Goal: Information Seeking & Learning: Understand process/instructions

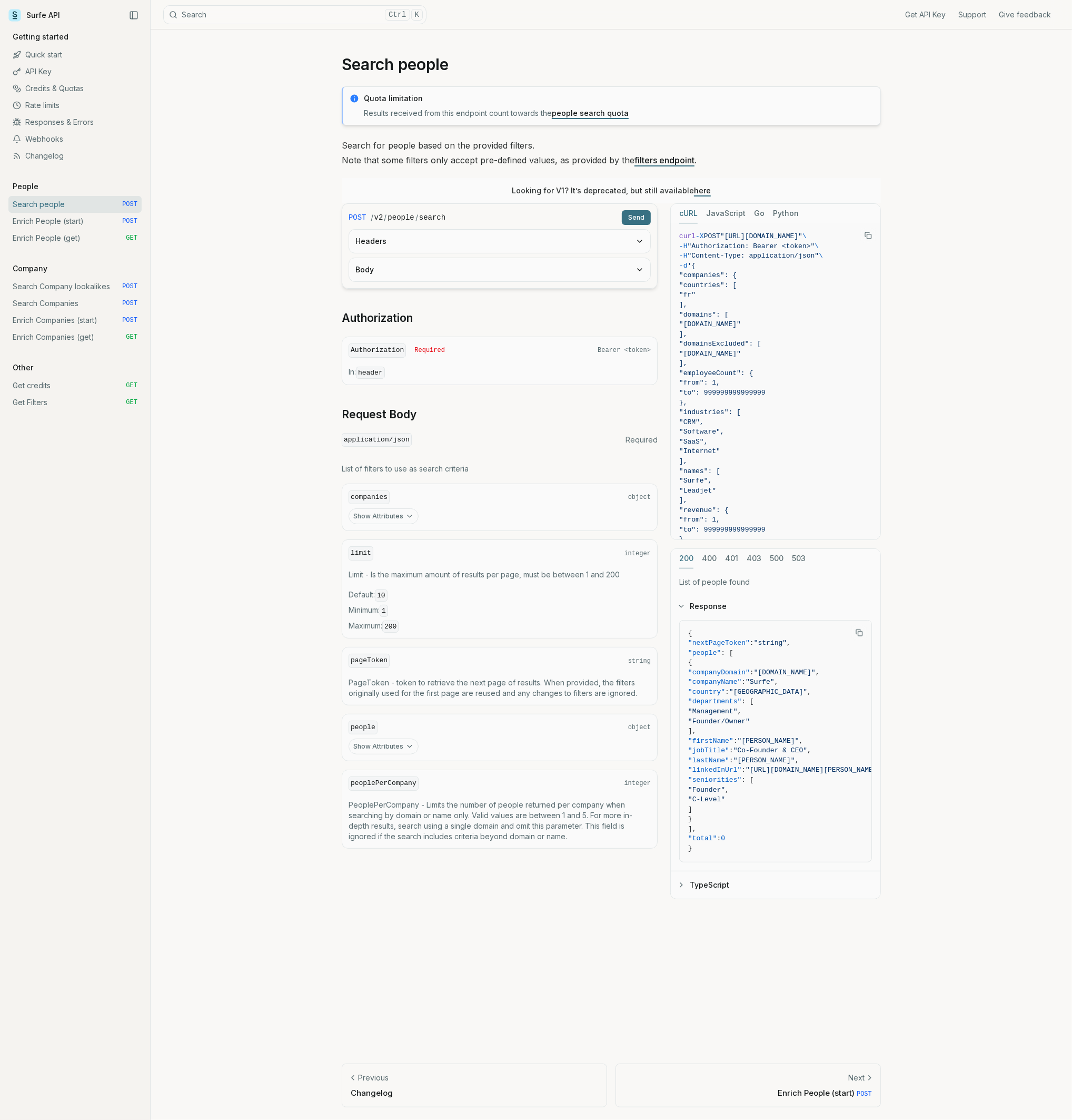
click at [41, 12] on link "Surfe API" at bounding box center [35, 15] width 52 height 16
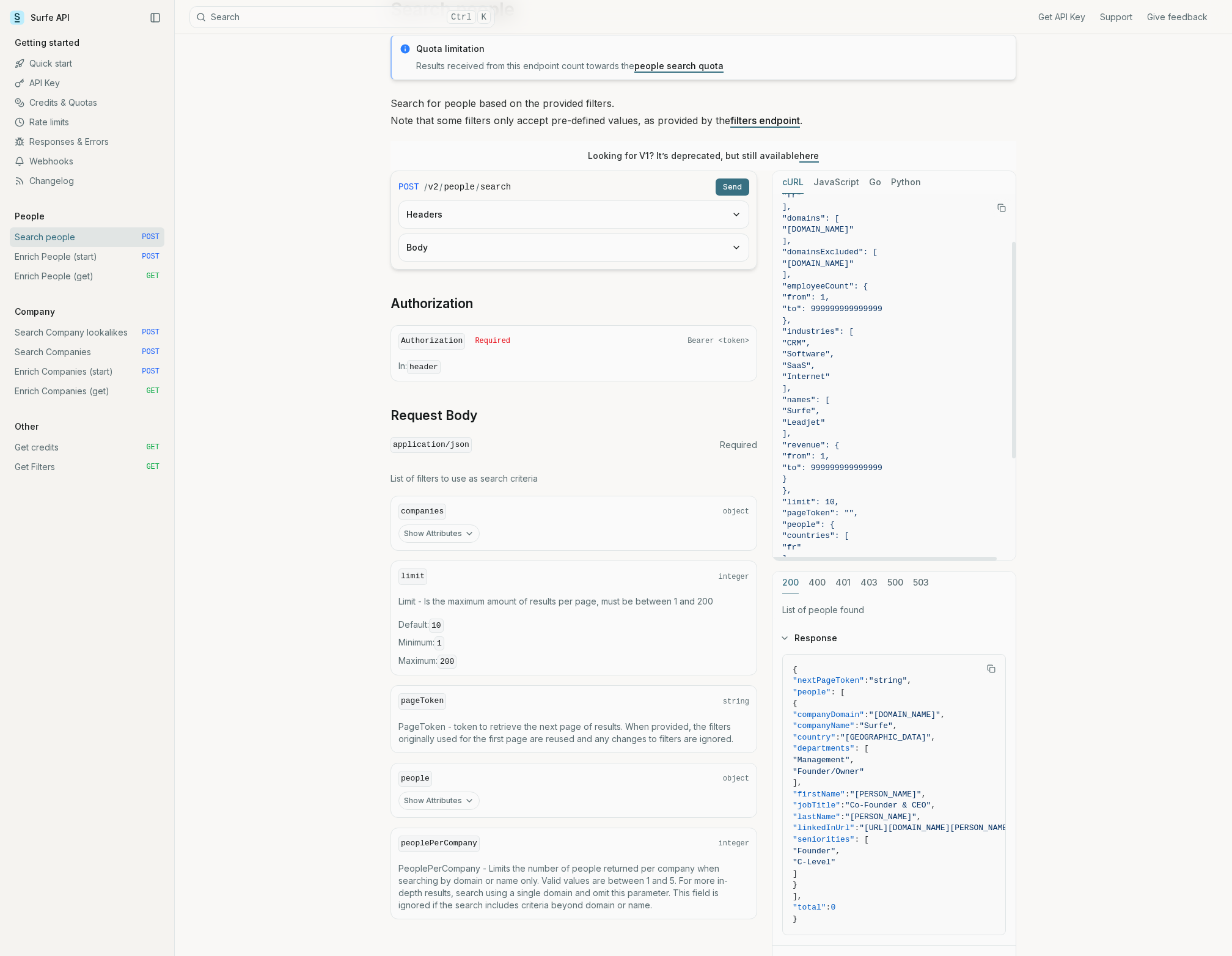
scroll to position [81, 0]
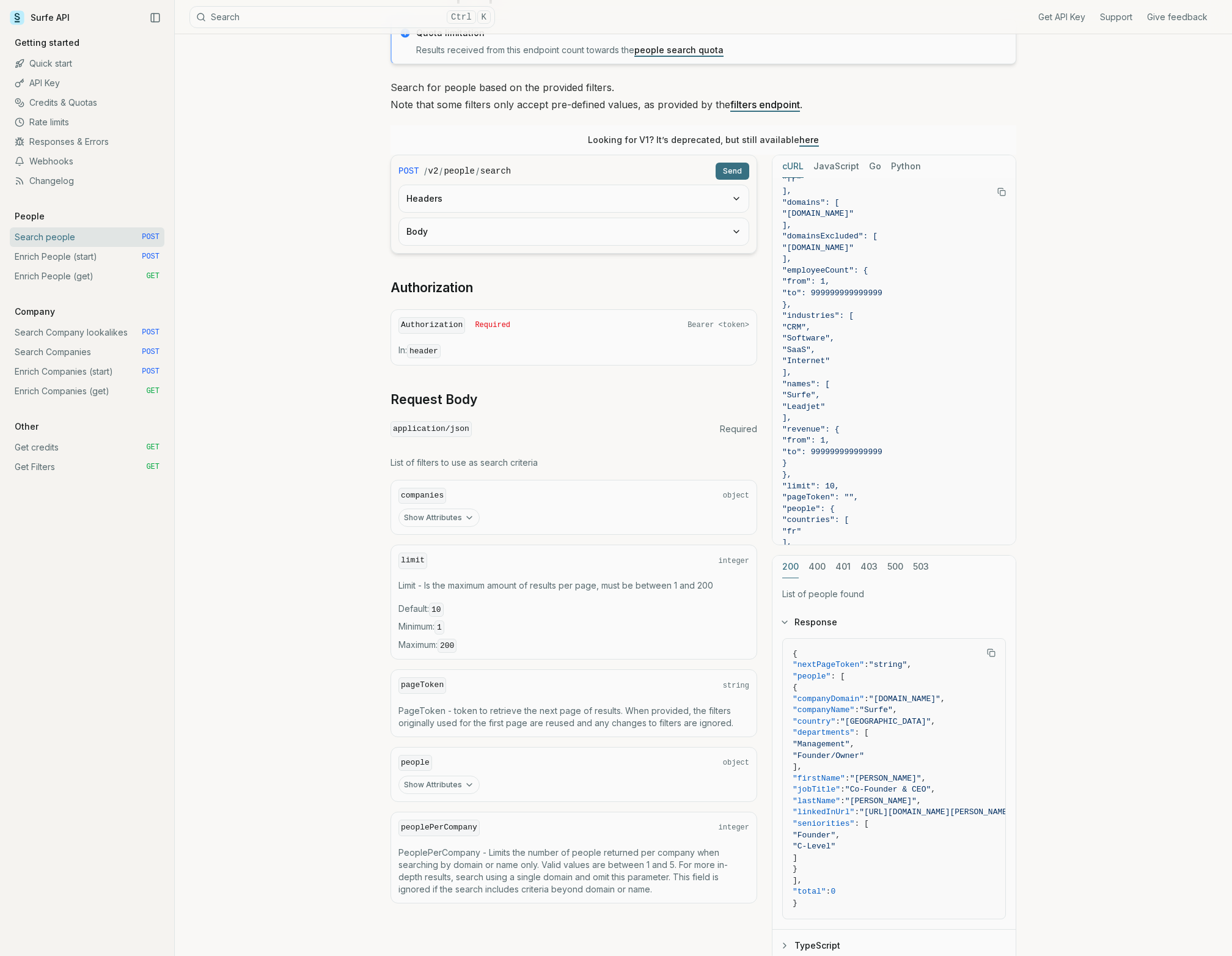
click at [458, 199] on button "Headers" at bounding box center [573, 198] width 349 height 27
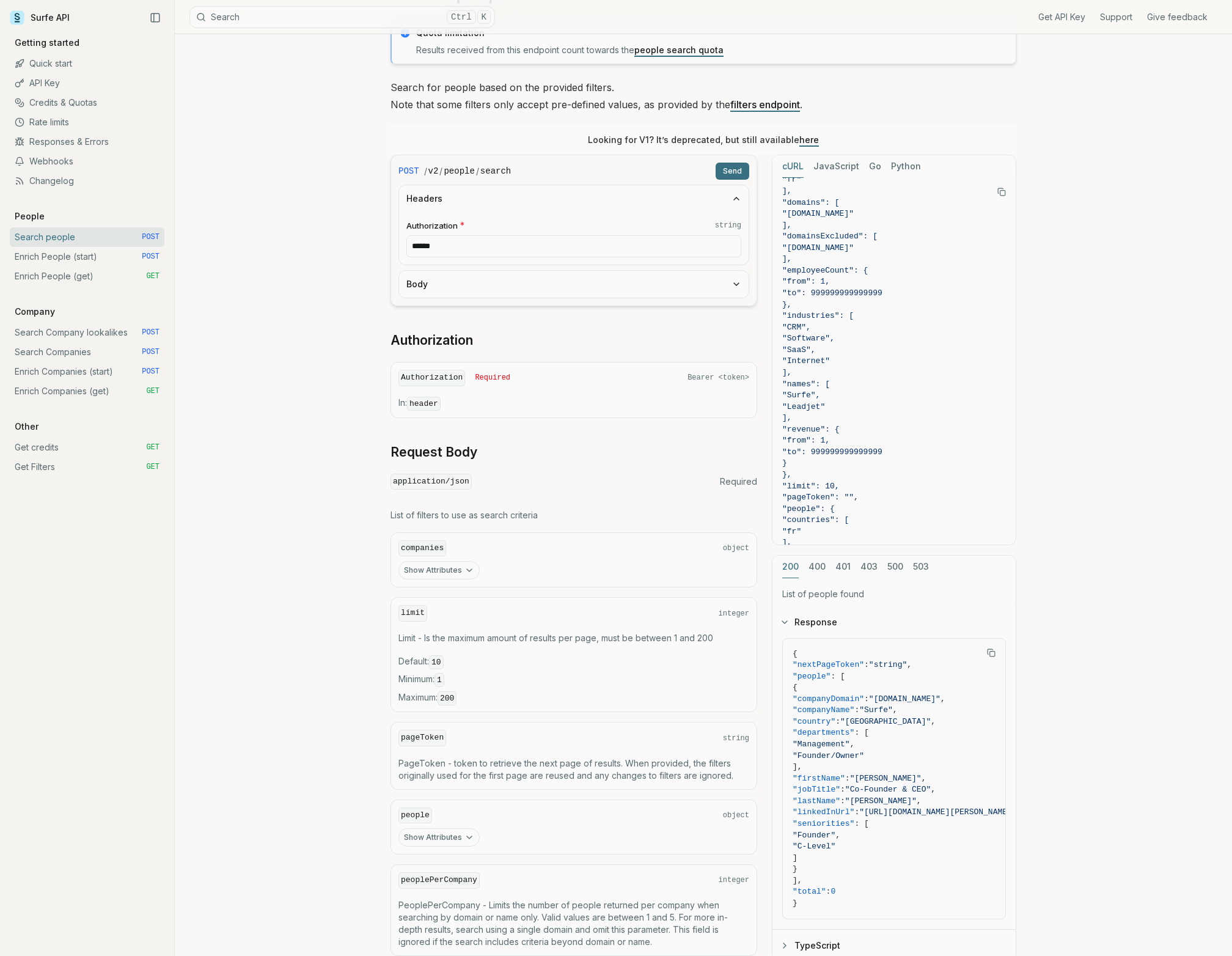
click at [413, 199] on button "Headers" at bounding box center [573, 198] width 349 height 27
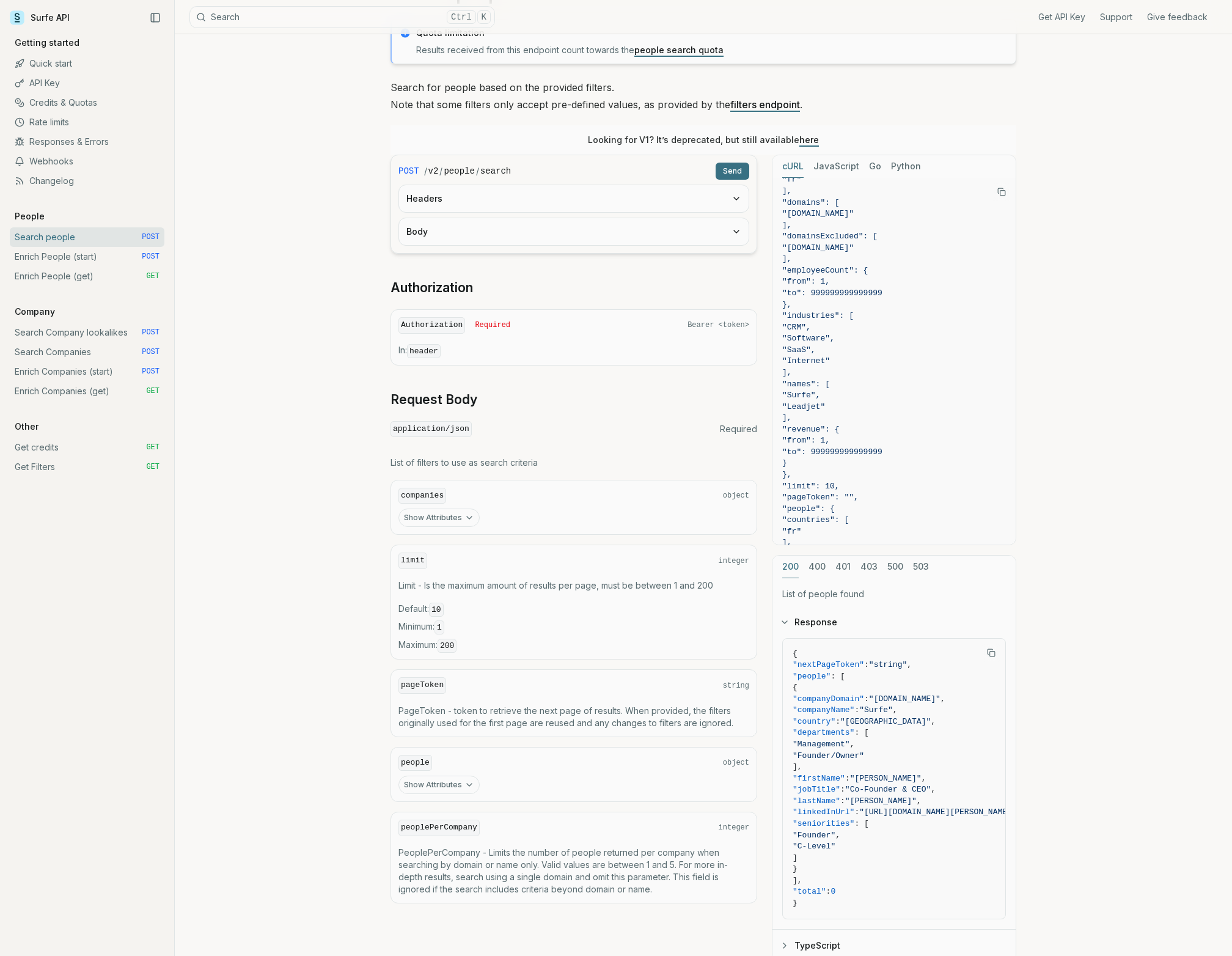
click at [445, 235] on button "Body" at bounding box center [573, 231] width 349 height 27
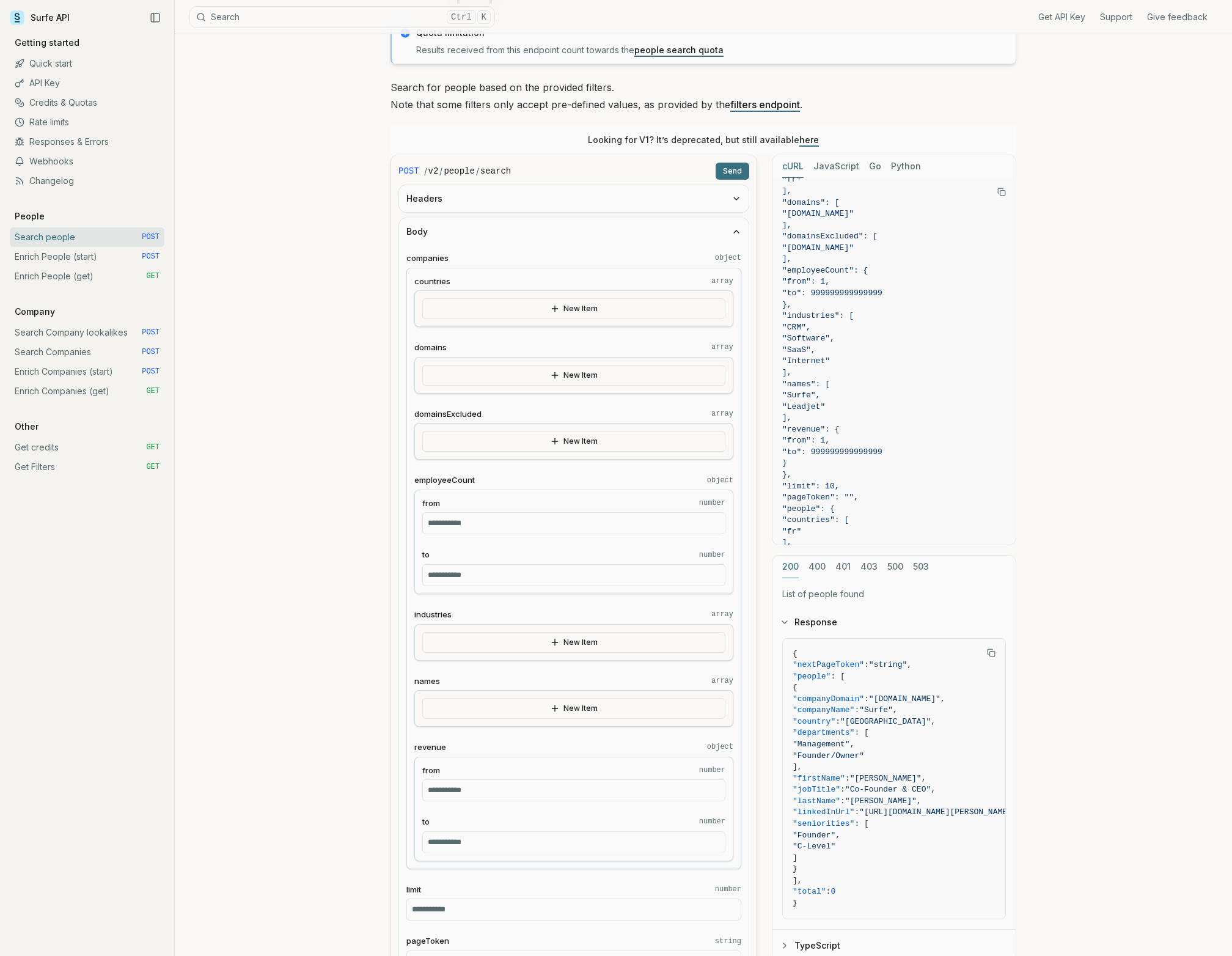
click at [444, 234] on button "Body" at bounding box center [573, 231] width 349 height 27
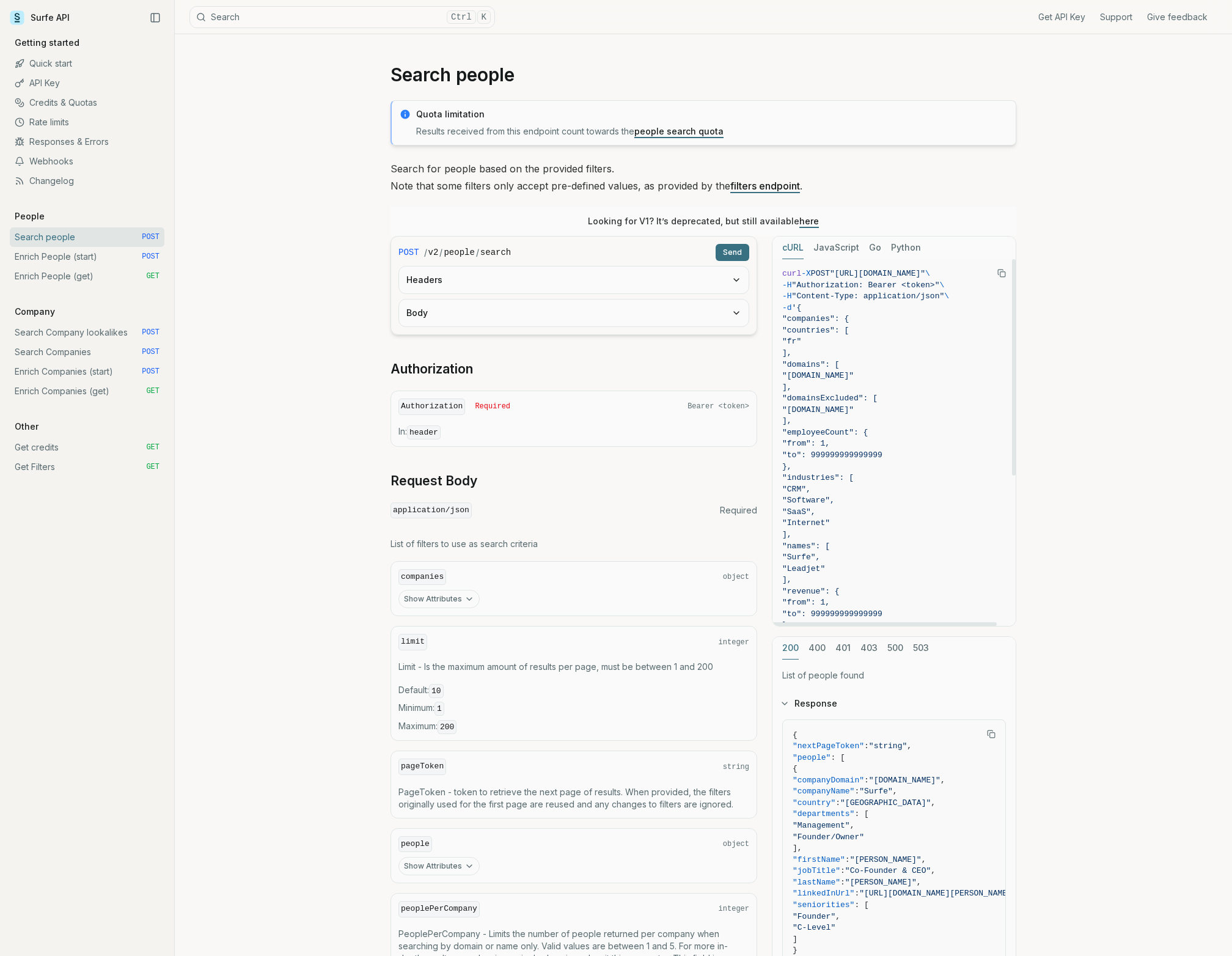
scroll to position [0, 0]
click at [818, 243] on button "JavaScript" at bounding box center [836, 248] width 46 height 23
click at [785, 242] on button "cURL" at bounding box center [793, 248] width 22 height 23
click at [202, 382] on div "Search people Quota limitation Results received from this endpoint count toward…" at bounding box center [703, 587] width 1057 height 1104
click at [296, 230] on div "Search people Quota limitation Results received from this endpoint count toward…" at bounding box center [703, 587] width 1057 height 1104
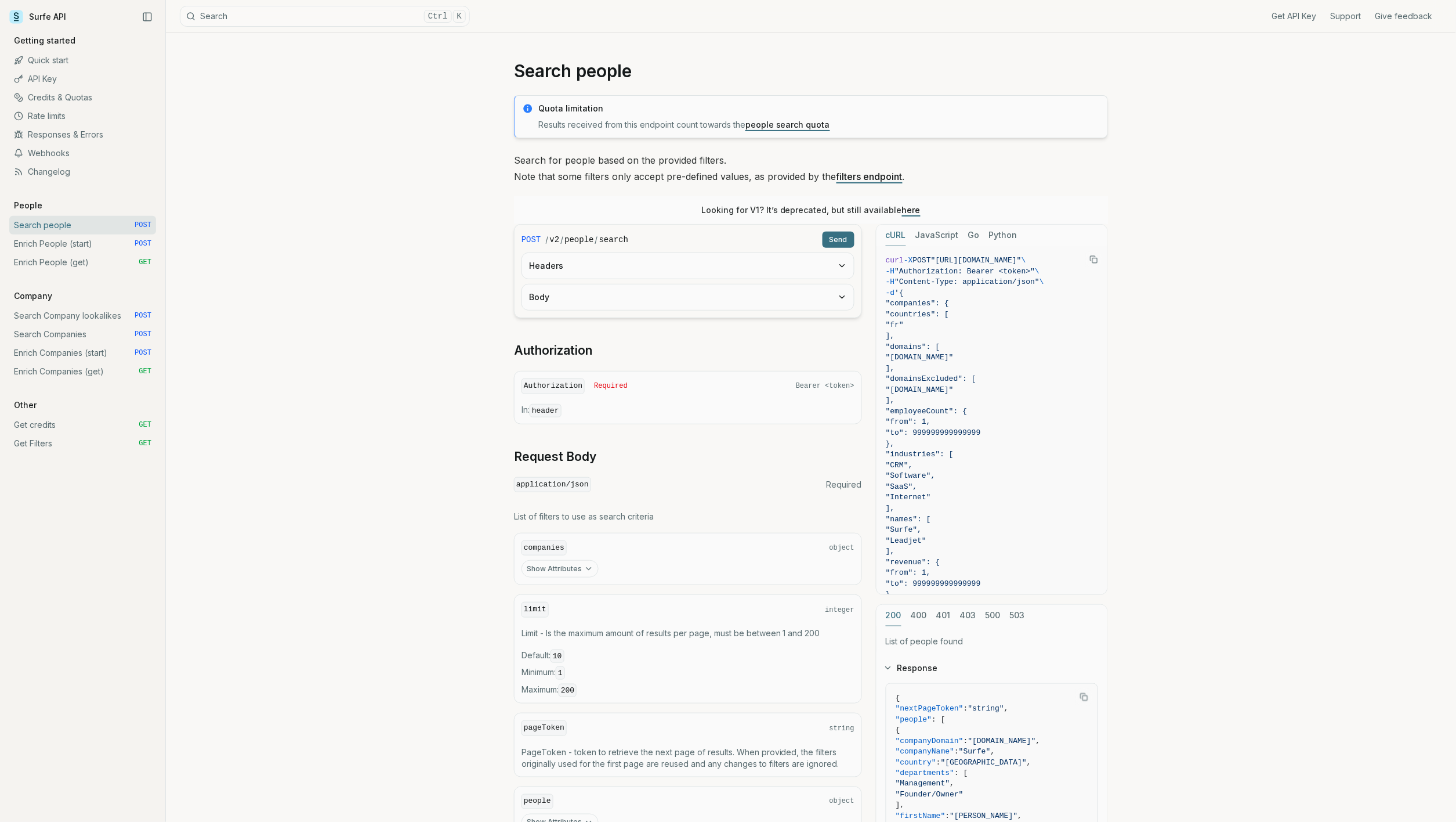
click at [419, 428] on div "Search people Quota limitation Results received from this endpoint count toward…" at bounding box center [811, 557] width 1290 height 1049
click at [476, 345] on div "Search people Quota limitation Results received from this endpoint count toward…" at bounding box center [811, 557] width 1290 height 1049
